Goal: Task Accomplishment & Management: Manage account settings

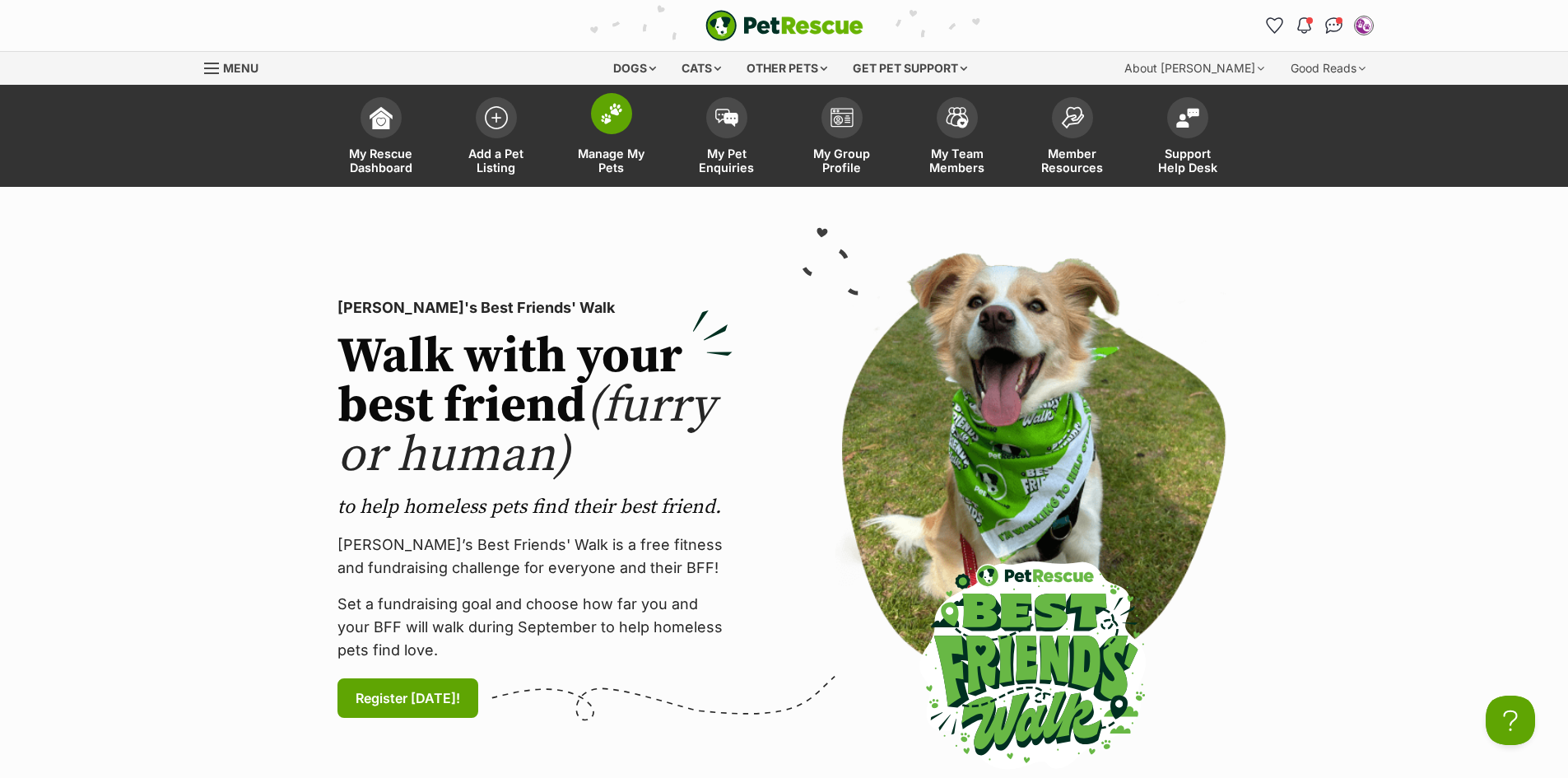
click at [599, 154] on span "Manage My Pets" at bounding box center [611, 160] width 74 height 28
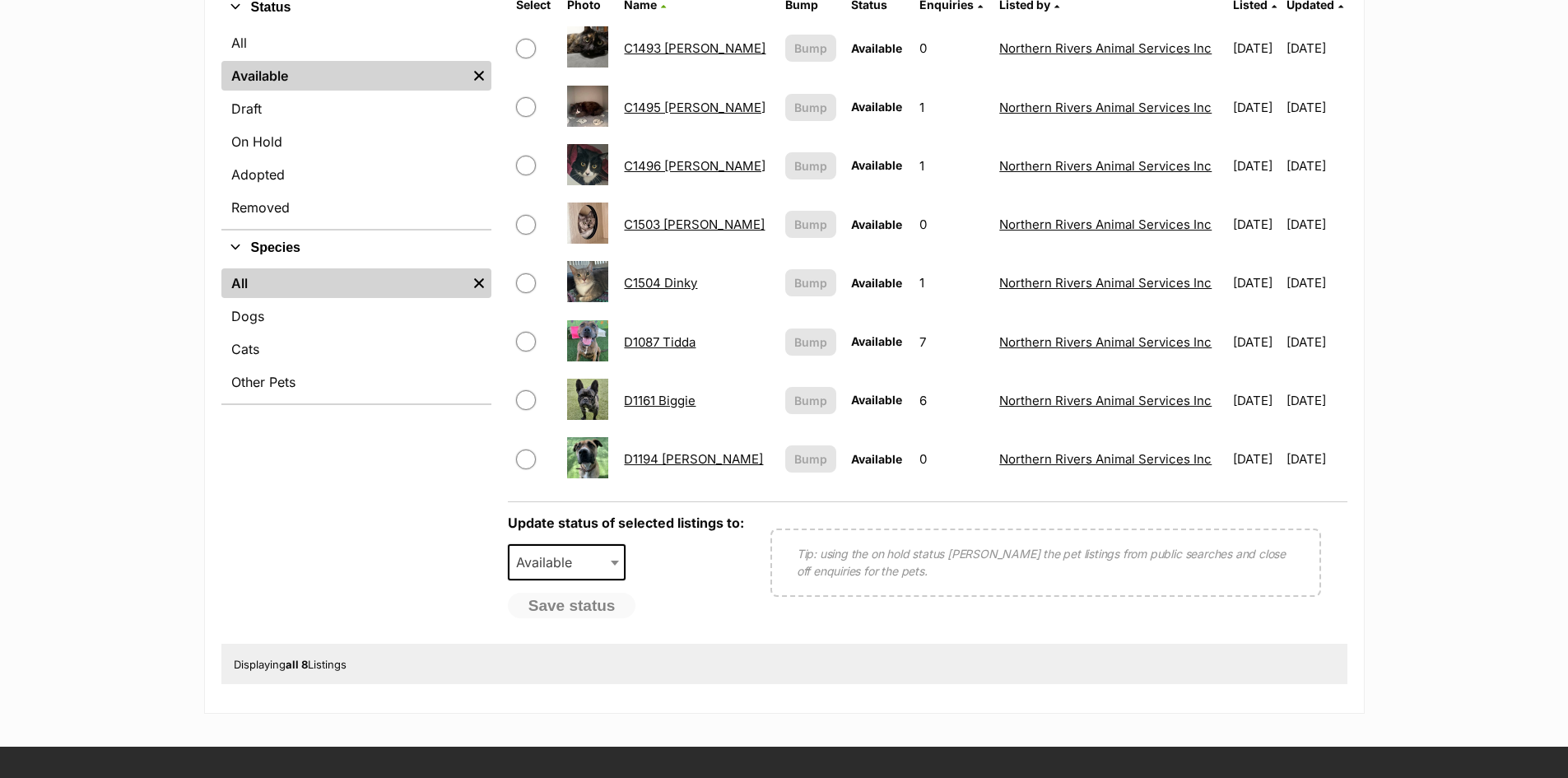
scroll to position [576, 0]
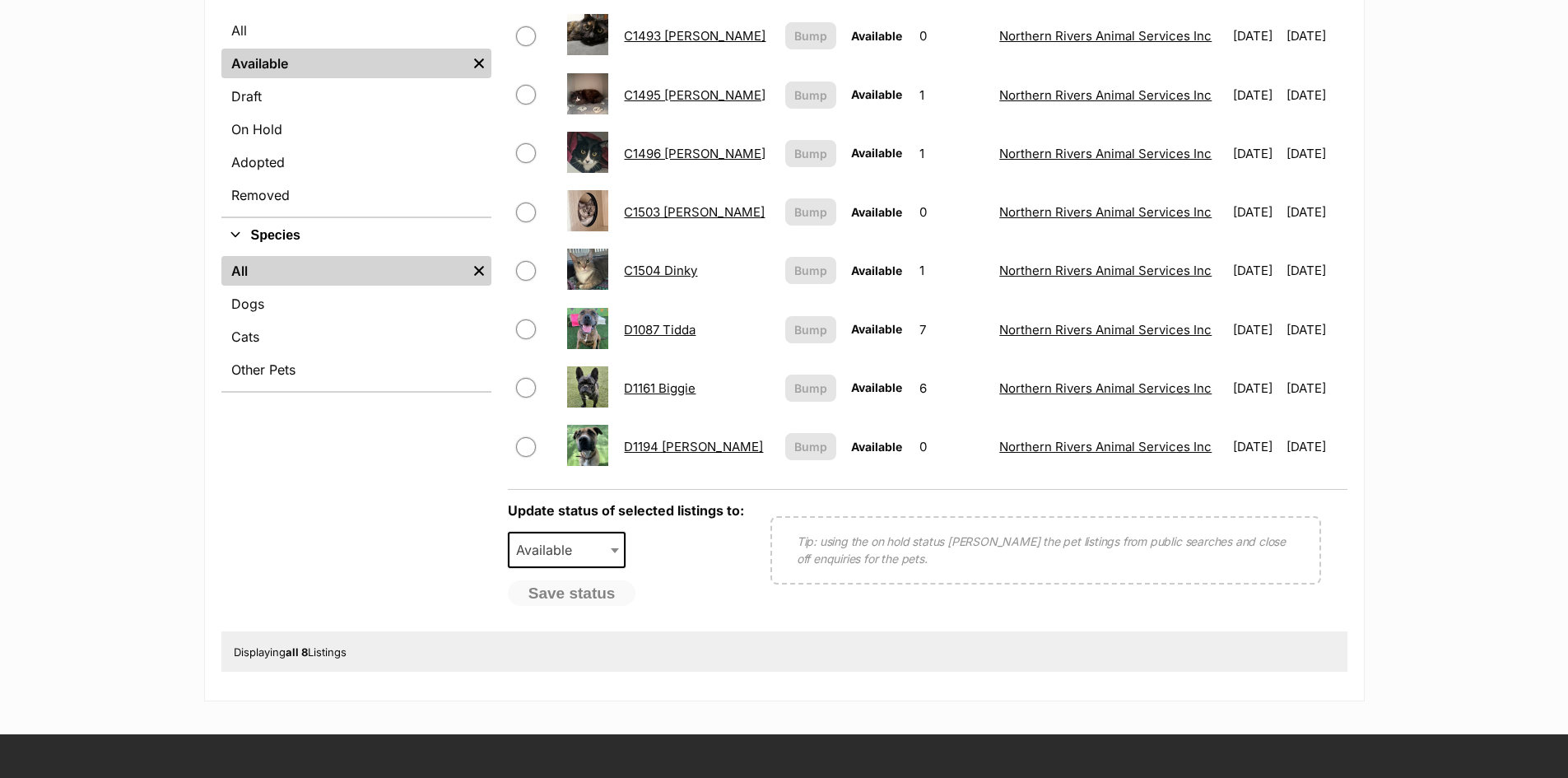
click at [663, 444] on link "D1194 [PERSON_NAME]" at bounding box center [693, 446] width 139 height 15
